Goal: Task Accomplishment & Management: Use online tool/utility

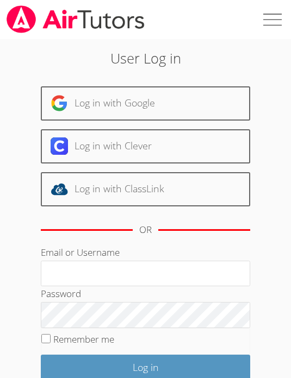
scroll to position [199, 0]
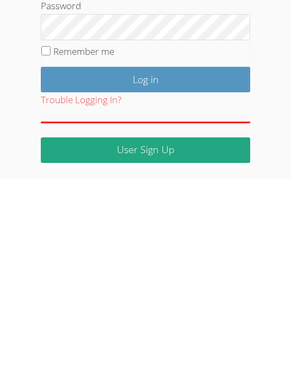
type input "[EMAIL_ADDRESS][DOMAIN_NAME]"
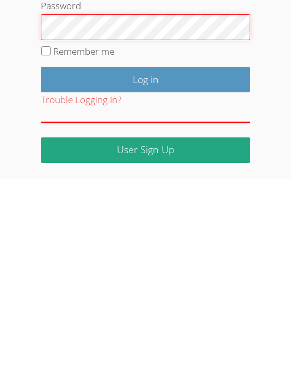
scroll to position [10, 0]
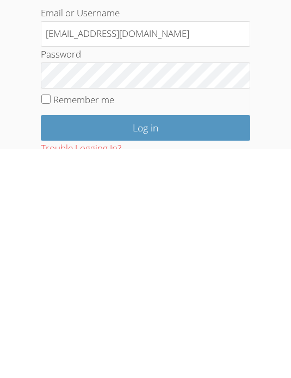
click at [166, 345] on input "Log in" at bounding box center [145, 358] width 209 height 26
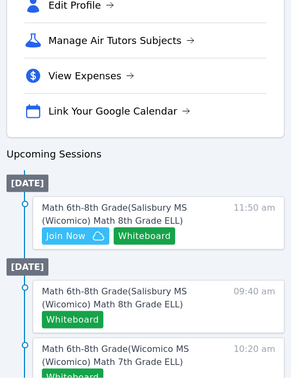
scroll to position [447, 0]
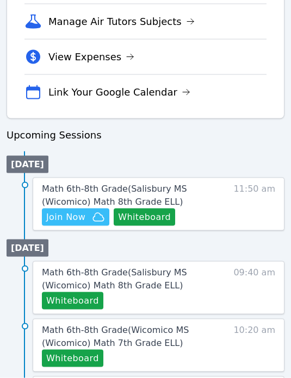
click at [76, 217] on span "Join Now" at bounding box center [65, 217] width 39 height 13
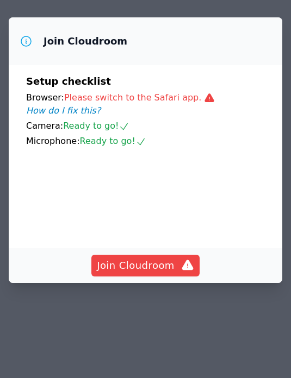
click at [142, 273] on span "Join Cloudroom" at bounding box center [145, 265] width 97 height 15
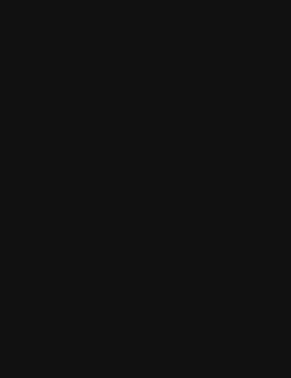
click at [158, 201] on main at bounding box center [145, 189] width 291 height 378
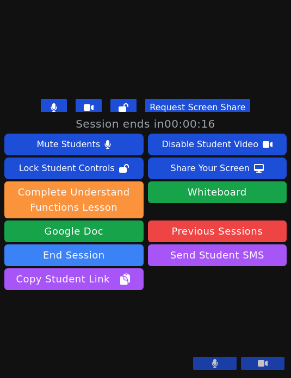
scroll to position [551, 0]
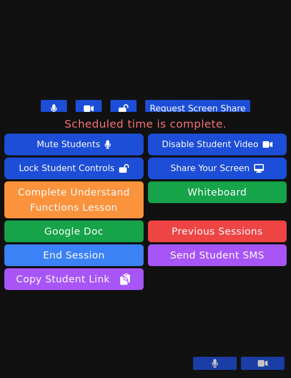
click at [84, 245] on button "End Session" at bounding box center [73, 256] width 139 height 22
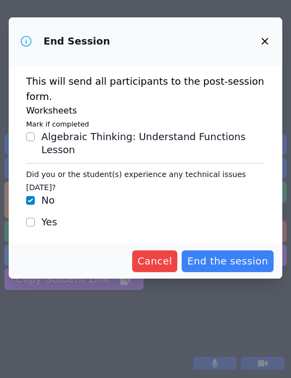
click at [214, 254] on span "End the session" at bounding box center [227, 261] width 81 height 15
